Goal: Task Accomplishment & Management: Manage account settings

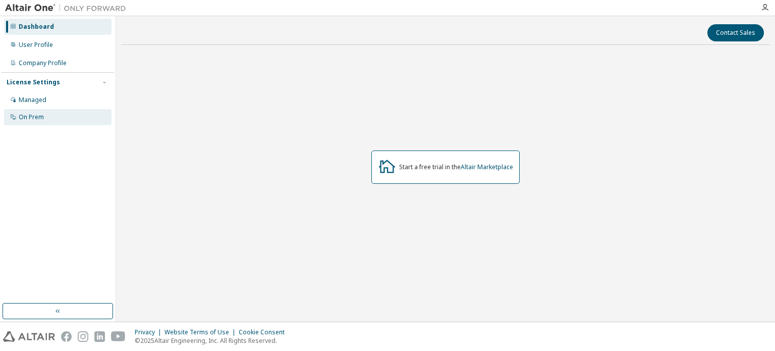
click at [29, 120] on div "On Prem" at bounding box center [31, 117] width 25 height 8
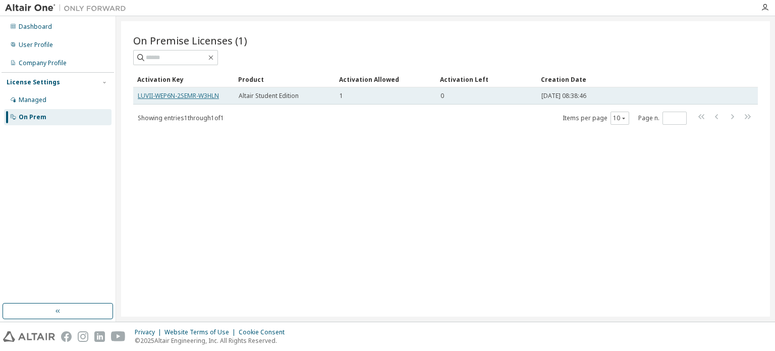
click at [168, 95] on link "LUVII-WEP6N-2SEMR-W3HLN" at bounding box center [178, 95] width 81 height 9
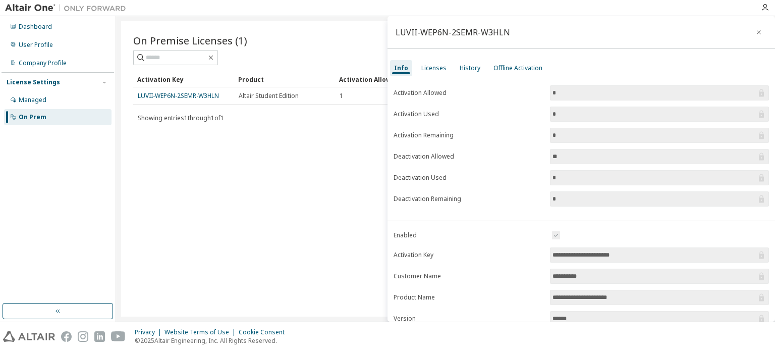
click at [570, 251] on input "**********" at bounding box center [655, 255] width 204 height 10
click at [280, 286] on div "On Premise Licenses (1) Clear Load Save Save As Field Operator Value Select fil…" at bounding box center [445, 168] width 649 height 295
click at [655, 34] on div "LUVII-WEP6N-2SEMR-W3HLN" at bounding box center [582, 32] width 388 height 33
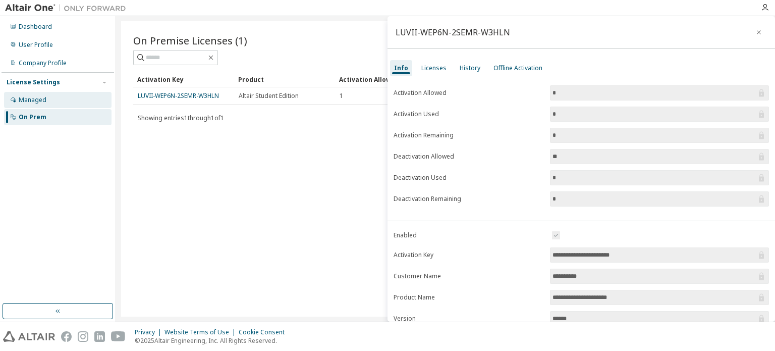
click at [14, 101] on icon at bounding box center [13, 99] width 5 height 5
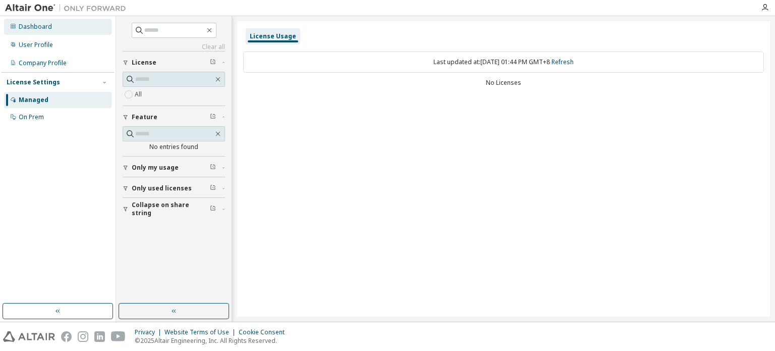
click at [42, 24] on div "Dashboard" at bounding box center [35, 27] width 33 height 8
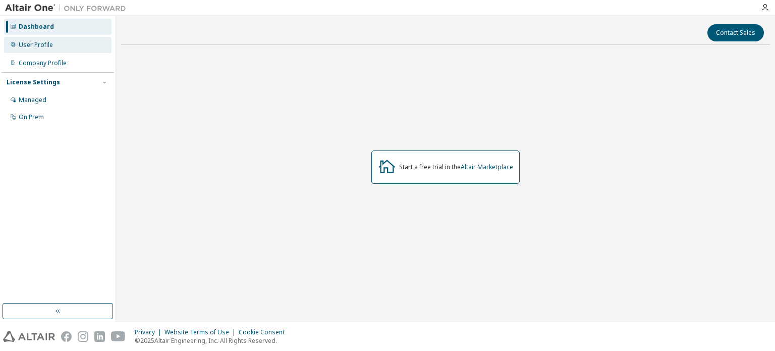
click at [42, 41] on div "User Profile" at bounding box center [36, 45] width 34 height 8
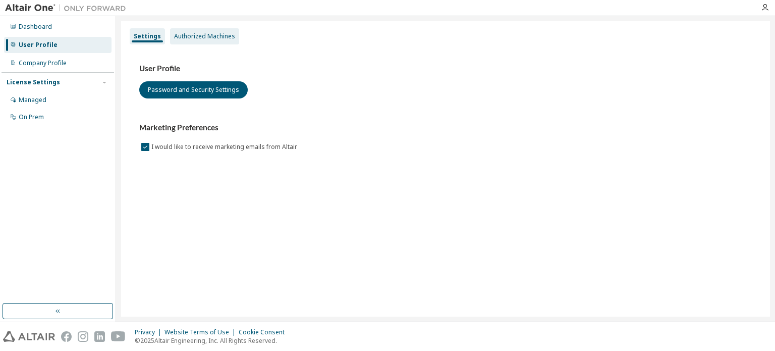
click at [180, 35] on div "Authorized Machines" at bounding box center [204, 36] width 61 height 8
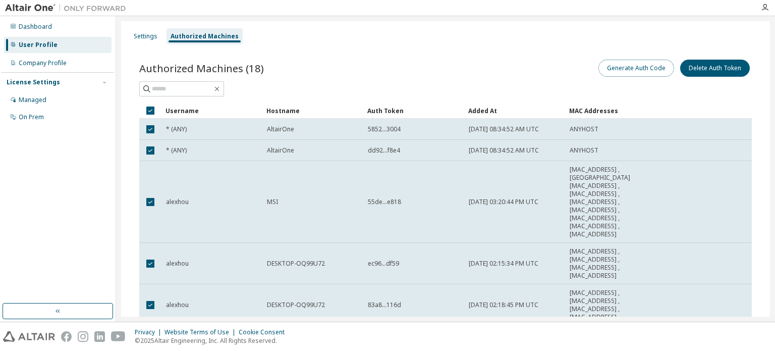
click at [612, 74] on button "Generate Auth Code" at bounding box center [637, 68] width 76 height 17
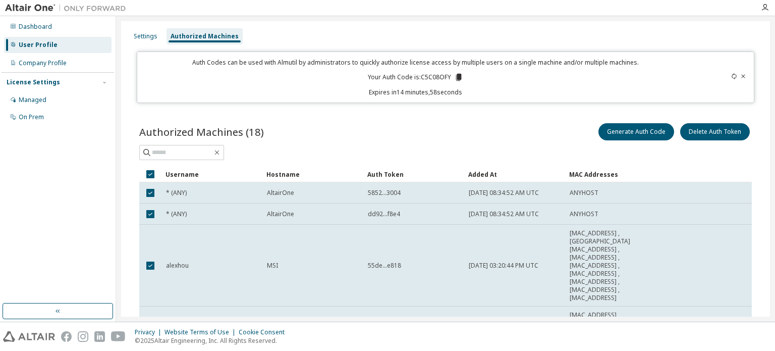
click at [430, 76] on p "Your Auth Code is: C5C08OFY" at bounding box center [415, 77] width 95 height 9
drag, startPoint x: 430, startPoint y: 76, endPoint x: 459, endPoint y: 73, distance: 30.0
click at [459, 73] on div "Auth Codes can be used with Almutil by administrators to quickly authorize lice…" at bounding box center [415, 77] width 544 height 38
click at [457, 76] on icon at bounding box center [459, 77] width 6 height 7
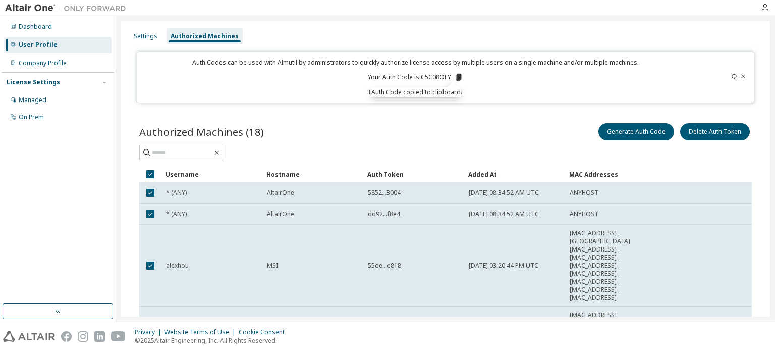
click at [272, 125] on div "Authorized Machines (18) Generate Auth Code Delete Auth Token" at bounding box center [445, 131] width 613 height 21
click at [42, 112] on div "On Prem" at bounding box center [58, 117] width 108 height 16
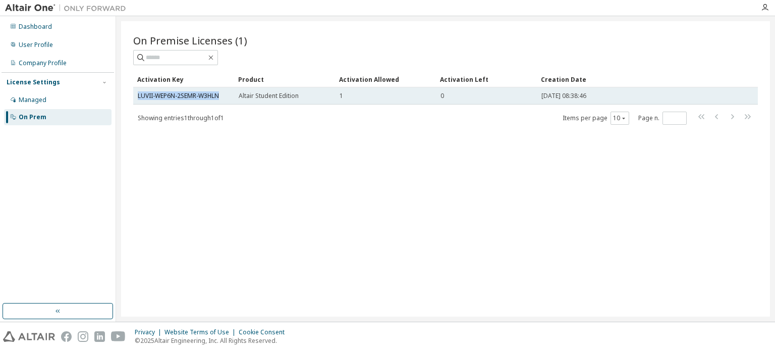
drag, startPoint x: 228, startPoint y: 93, endPoint x: 137, endPoint y: 96, distance: 91.4
click at [137, 96] on td "LUVII-WEP6N-2SEMR-W3HLN" at bounding box center [183, 95] width 101 height 17
copy link "LUVII-WEP6N-2SEMR-W3HLN"
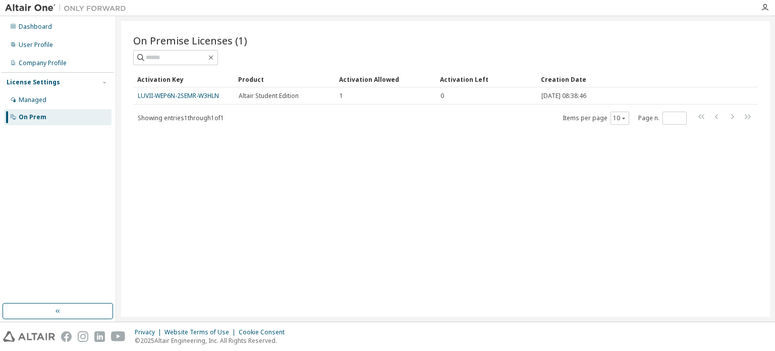
drag, startPoint x: 244, startPoint y: 124, endPoint x: 242, endPoint y: 166, distance: 41.9
